Goal: Task Accomplishment & Management: Complete application form

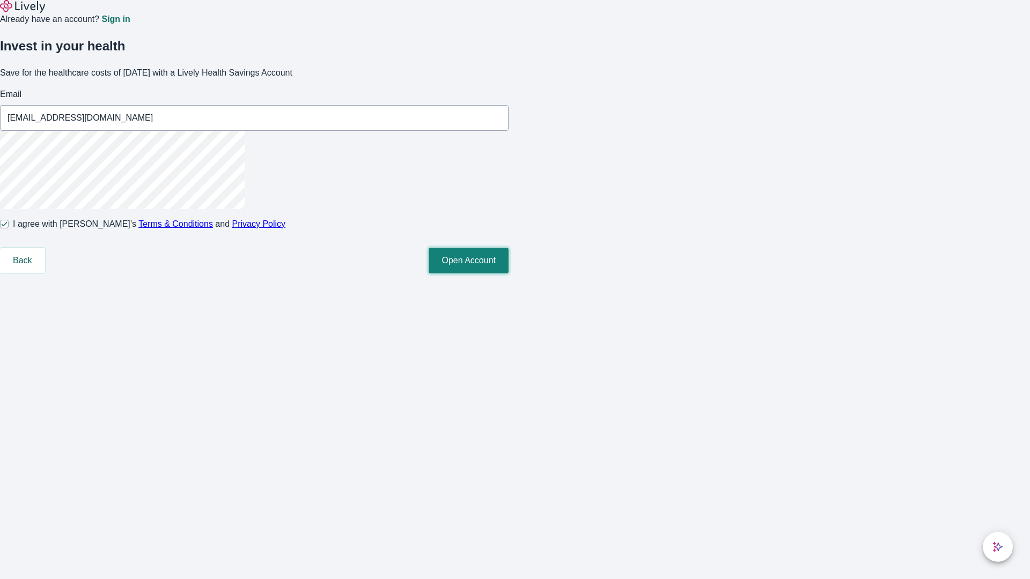
click at [508, 273] on button "Open Account" at bounding box center [468, 261] width 80 height 26
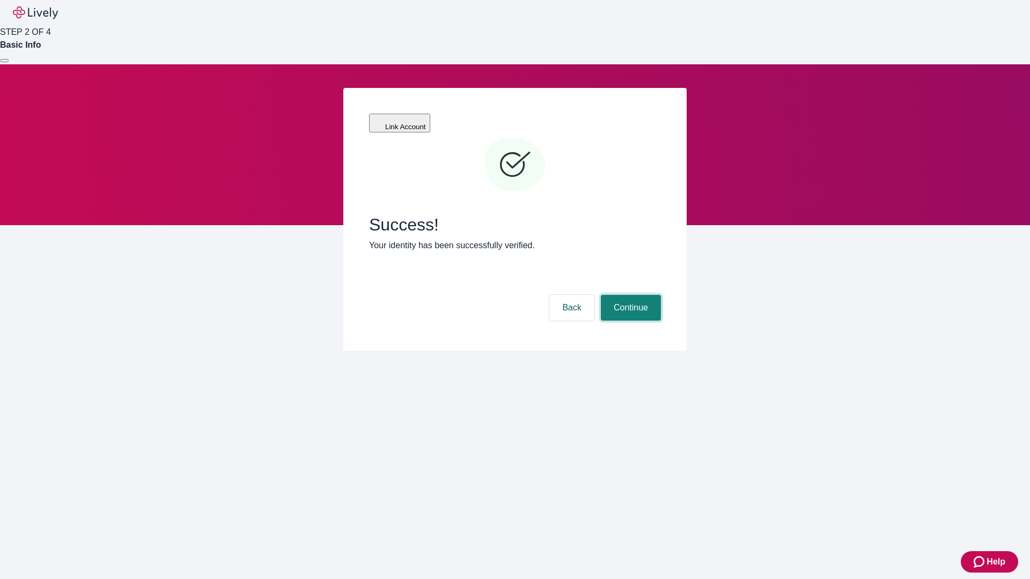
click at [629, 295] on button "Continue" at bounding box center [631, 308] width 60 height 26
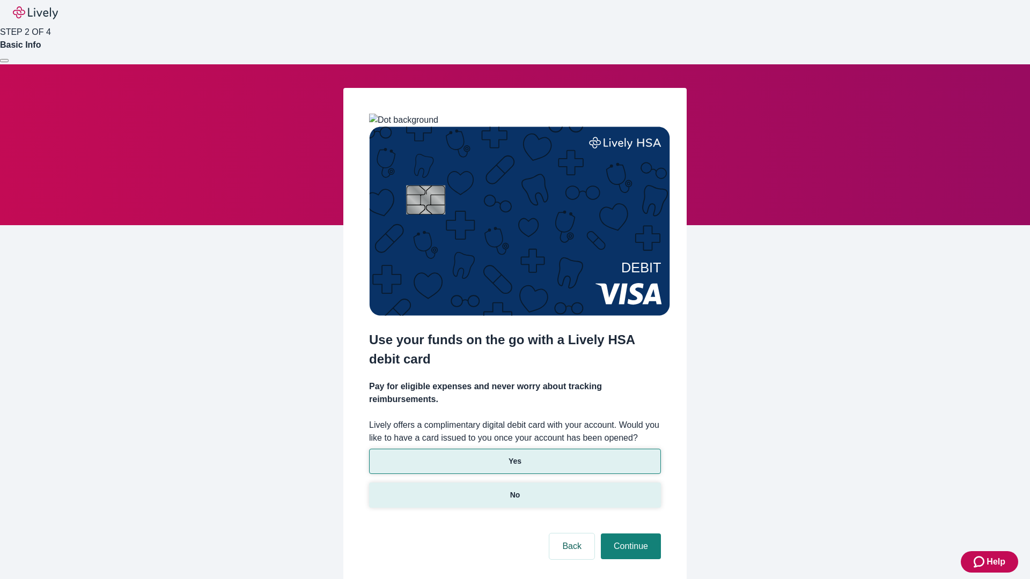
click at [514, 490] on p "No" at bounding box center [515, 495] width 10 height 11
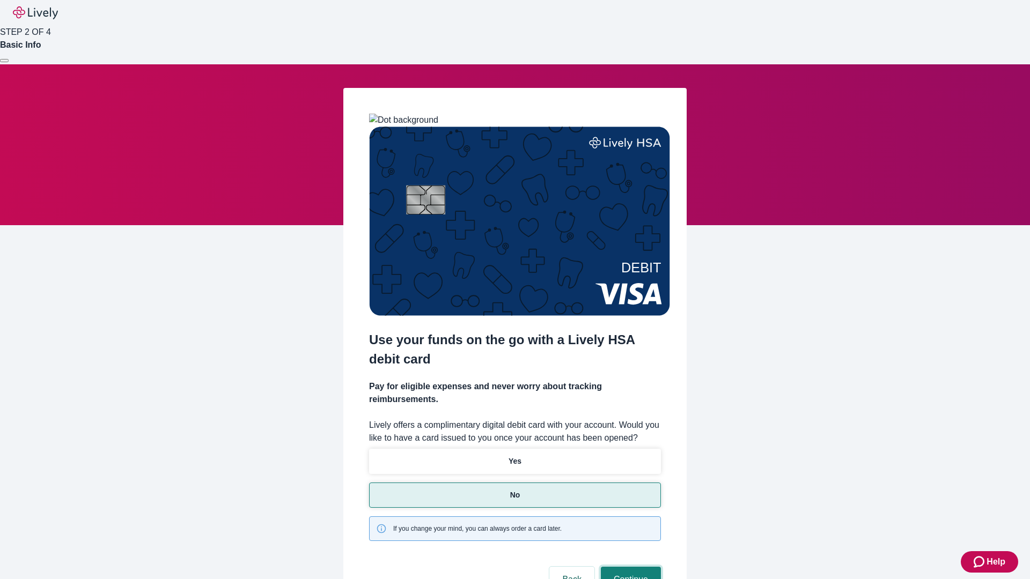
click at [629, 567] on button "Continue" at bounding box center [631, 580] width 60 height 26
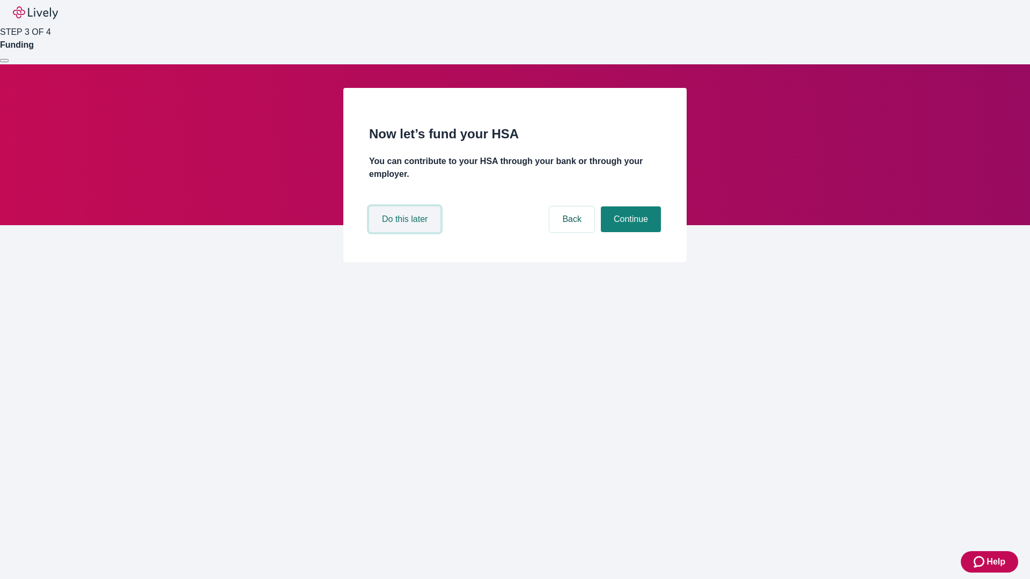
click at [406, 232] on button "Do this later" at bounding box center [404, 219] width 71 height 26
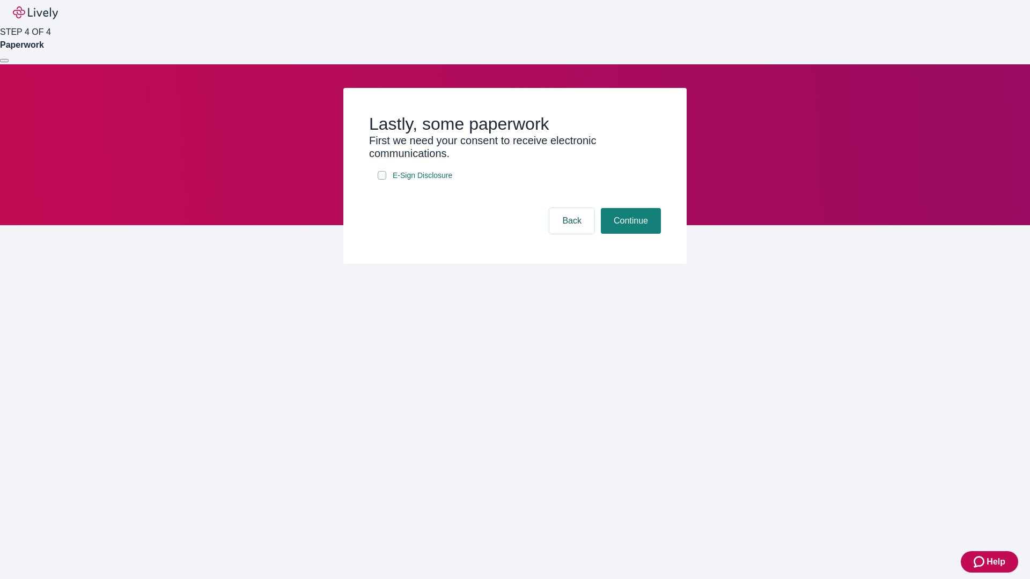
click at [382, 180] on input "E-Sign Disclosure" at bounding box center [382, 175] width 9 height 9
checkbox input "true"
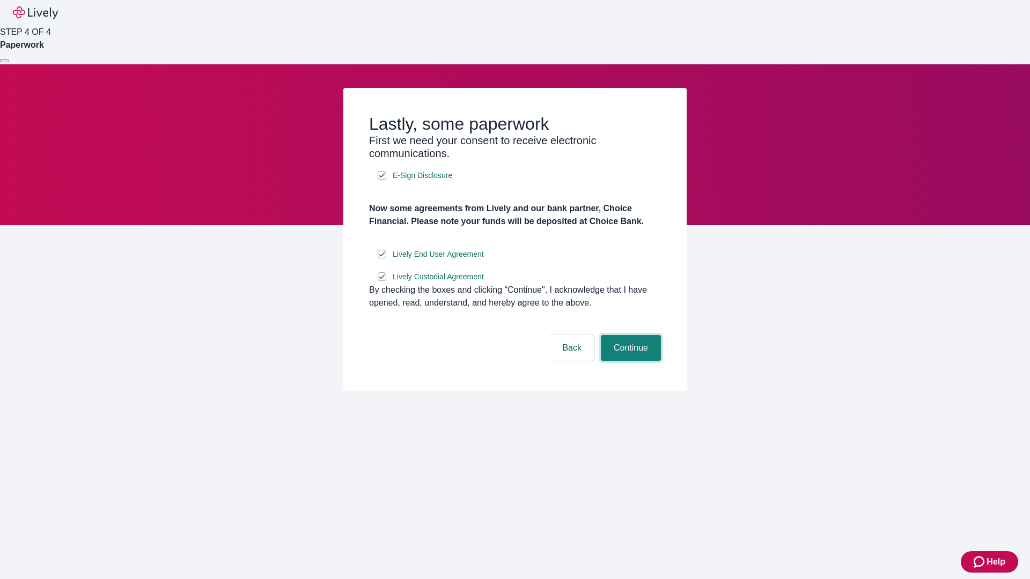
click at [629, 361] on button "Continue" at bounding box center [631, 348] width 60 height 26
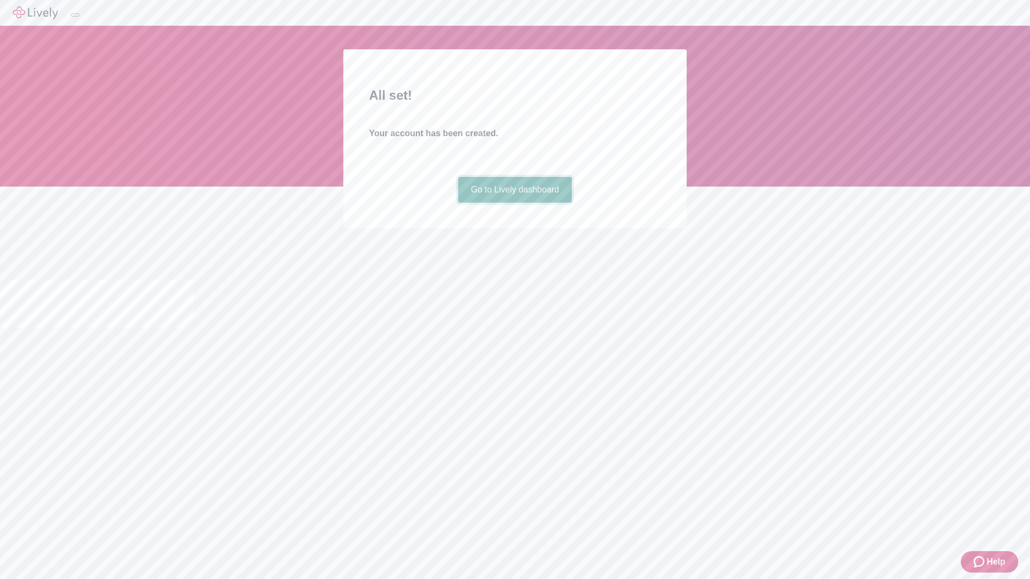
click at [514, 203] on link "Go to Lively dashboard" at bounding box center [515, 190] width 114 height 26
